Goal: Entertainment & Leisure: Browse casually

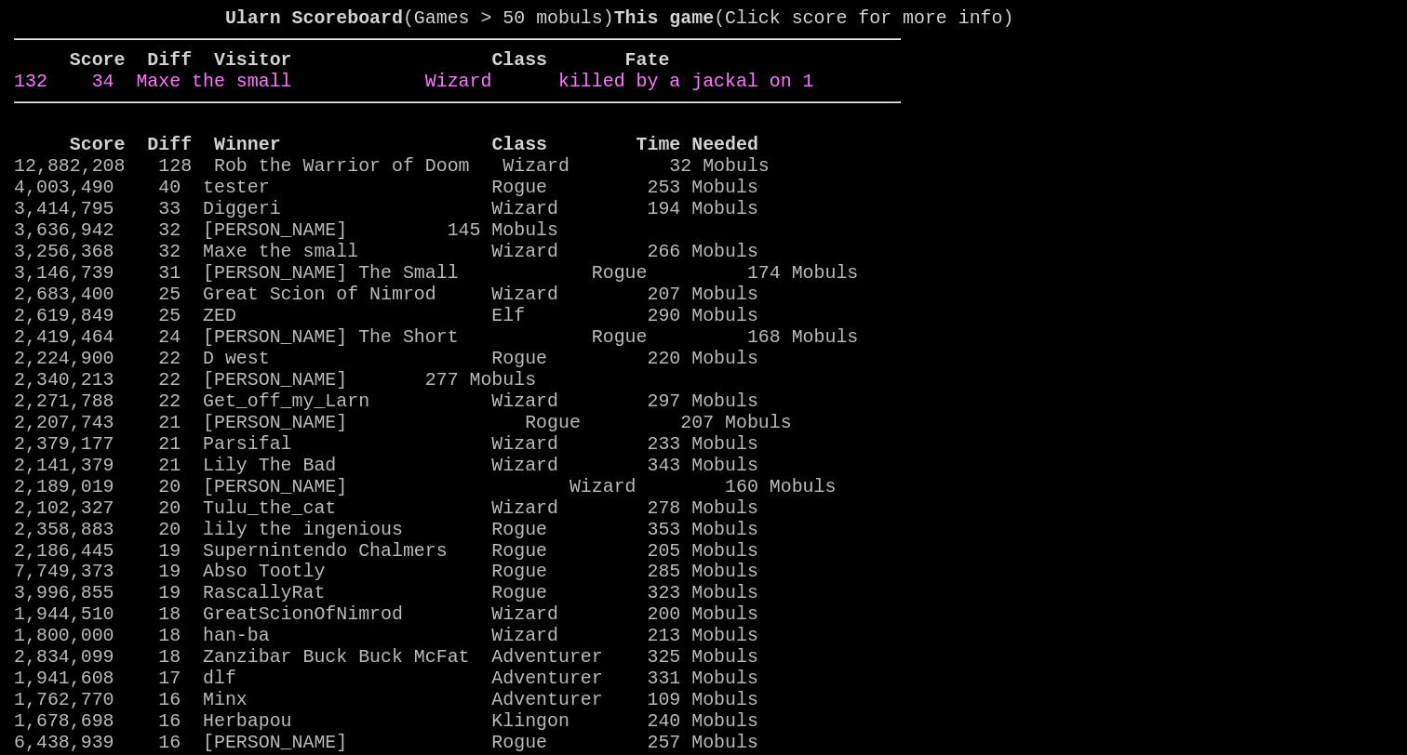
click at [736, 92] on link "132 34 Maxe the small Wizard killed by a jackal on 1" at bounding box center [413, 81] width 799 height 21
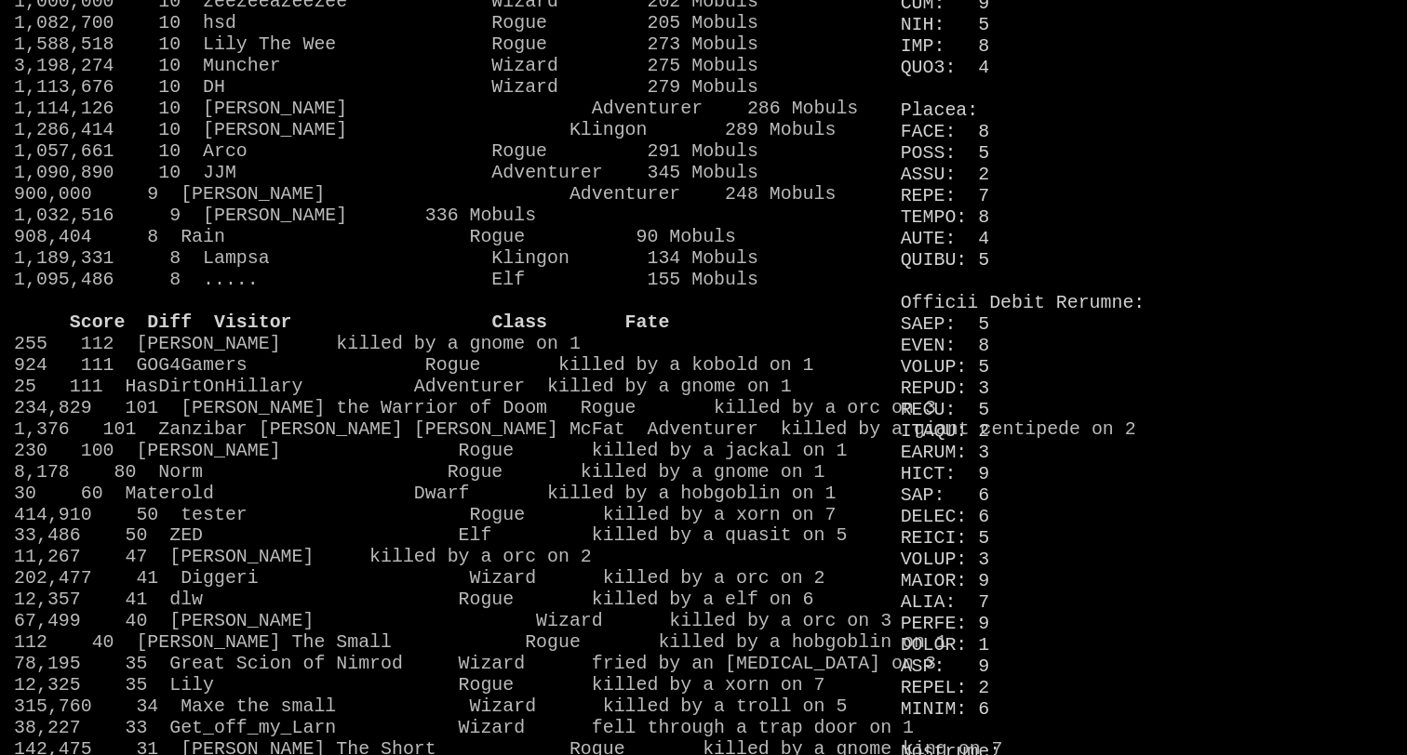
scroll to position [1410, 0]
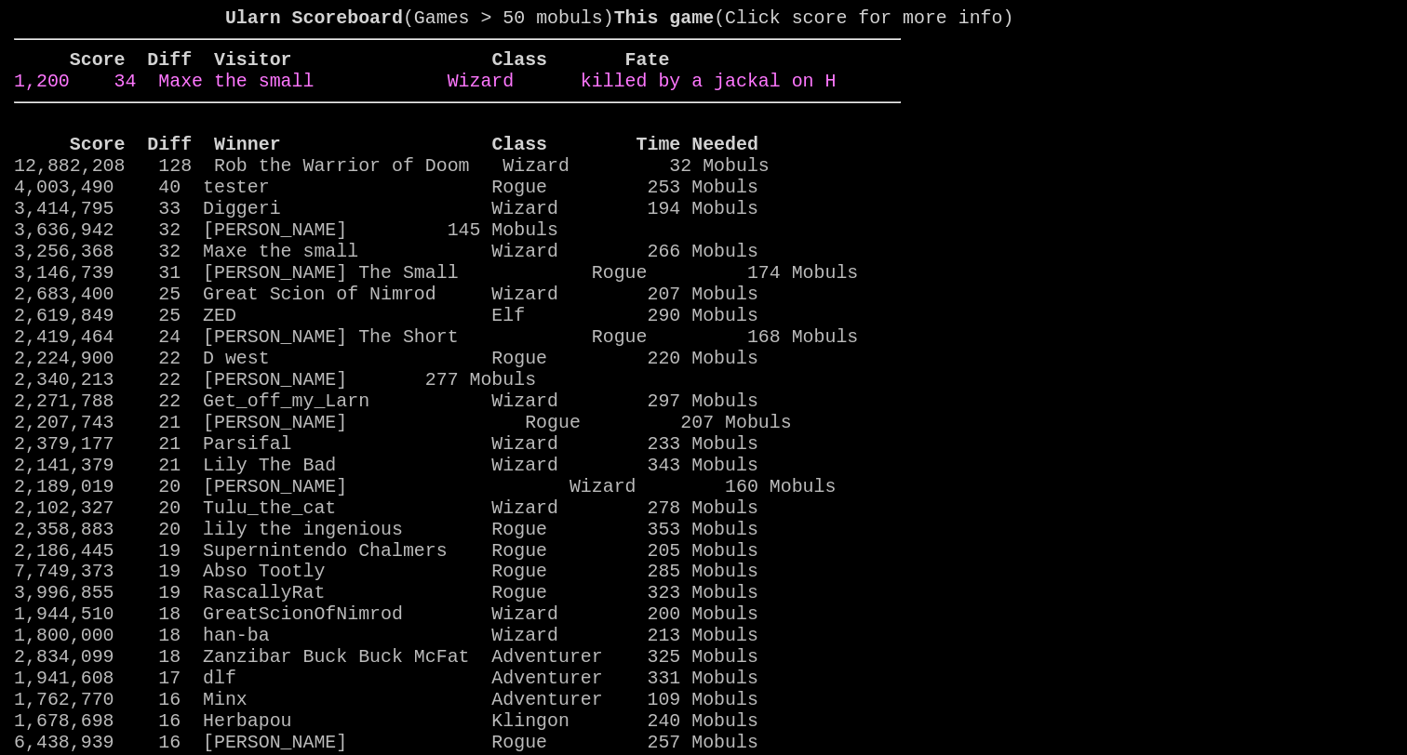
click at [801, 92] on link "1,200 34 Maxe the small Wizard killed by a jackal on H" at bounding box center [424, 81] width 821 height 21
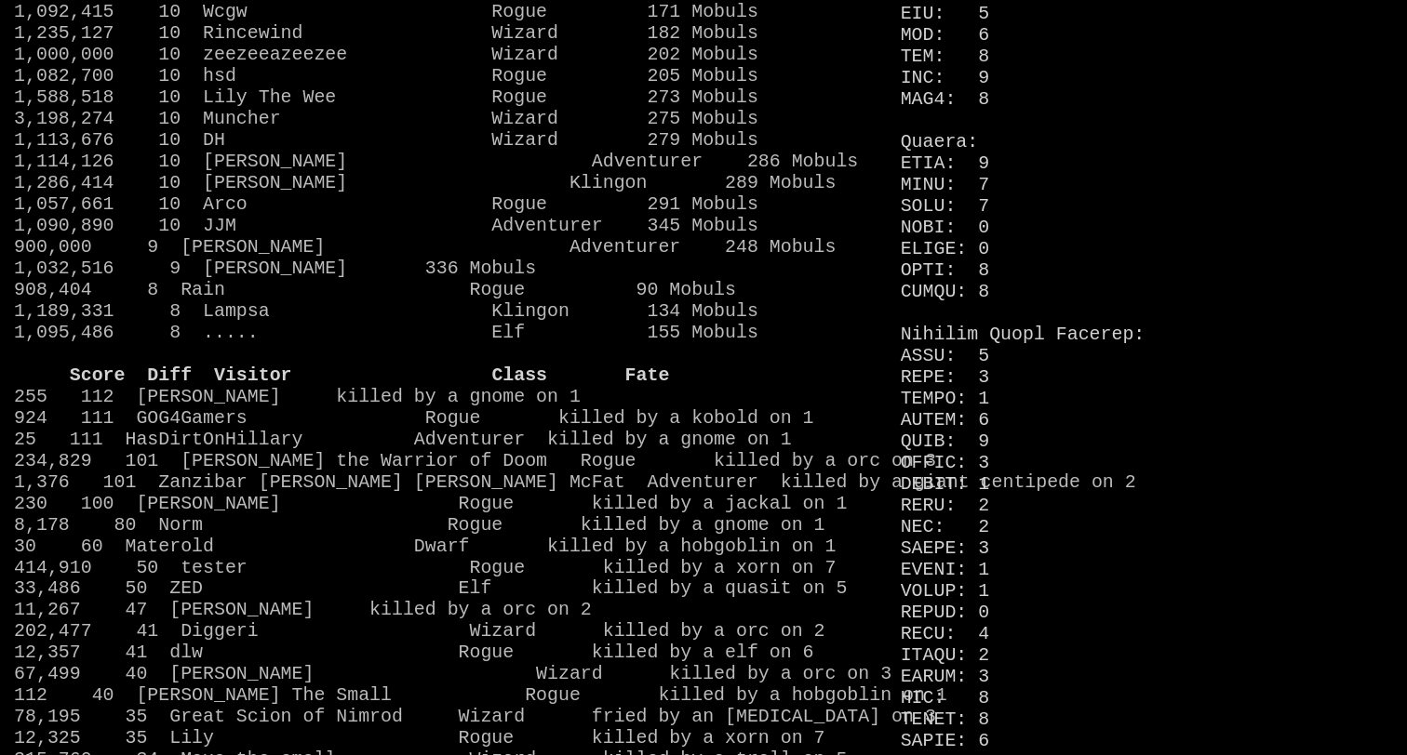
scroll to position [1353, 0]
